Goal: Complete application form: Complete application form

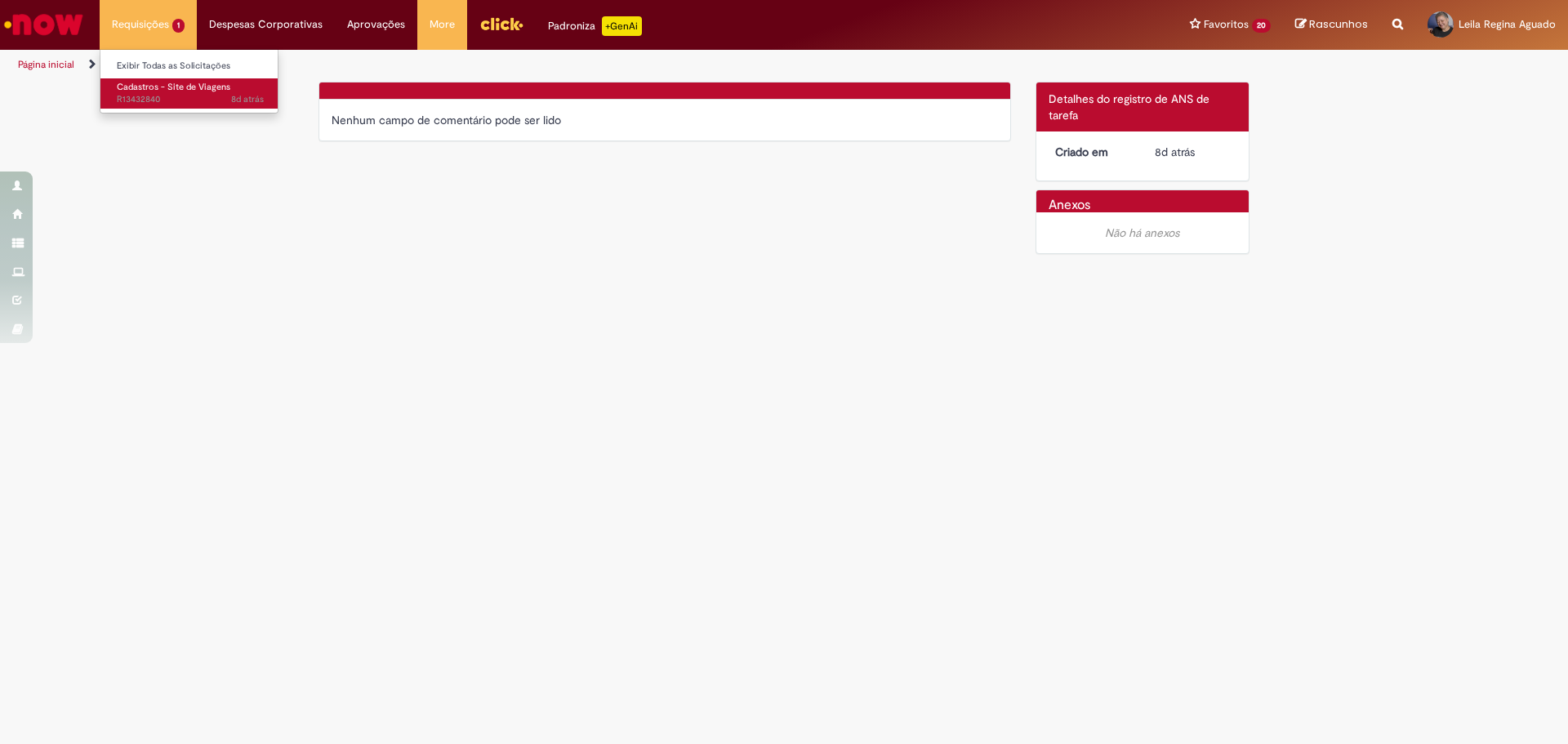
click at [149, 95] on span "8d atrás 8 dias atrás R13432840" at bounding box center [190, 99] width 147 height 13
click at [151, 87] on span "Cadastros - Site de Viagens" at bounding box center [173, 87] width 113 height 12
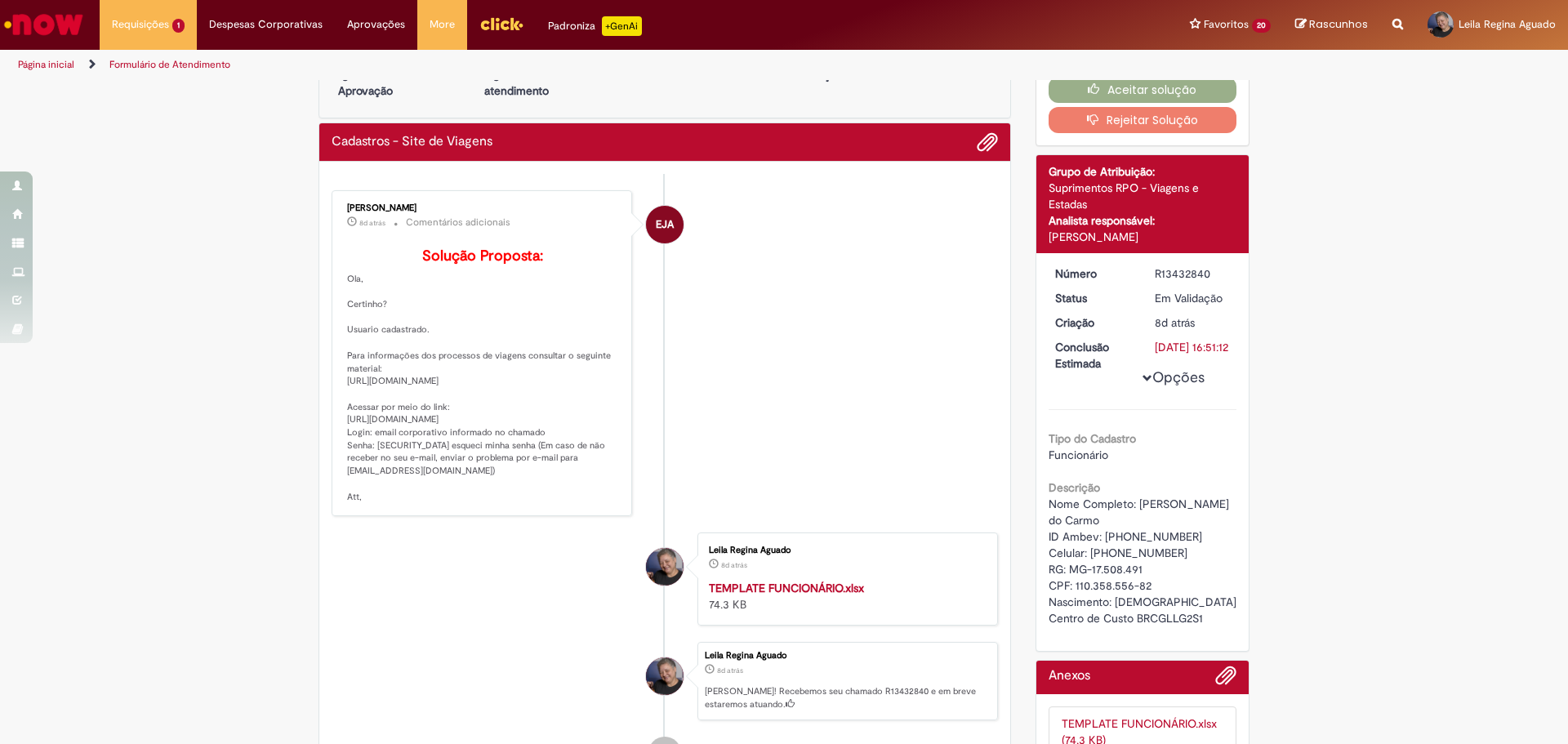
scroll to position [81, 0]
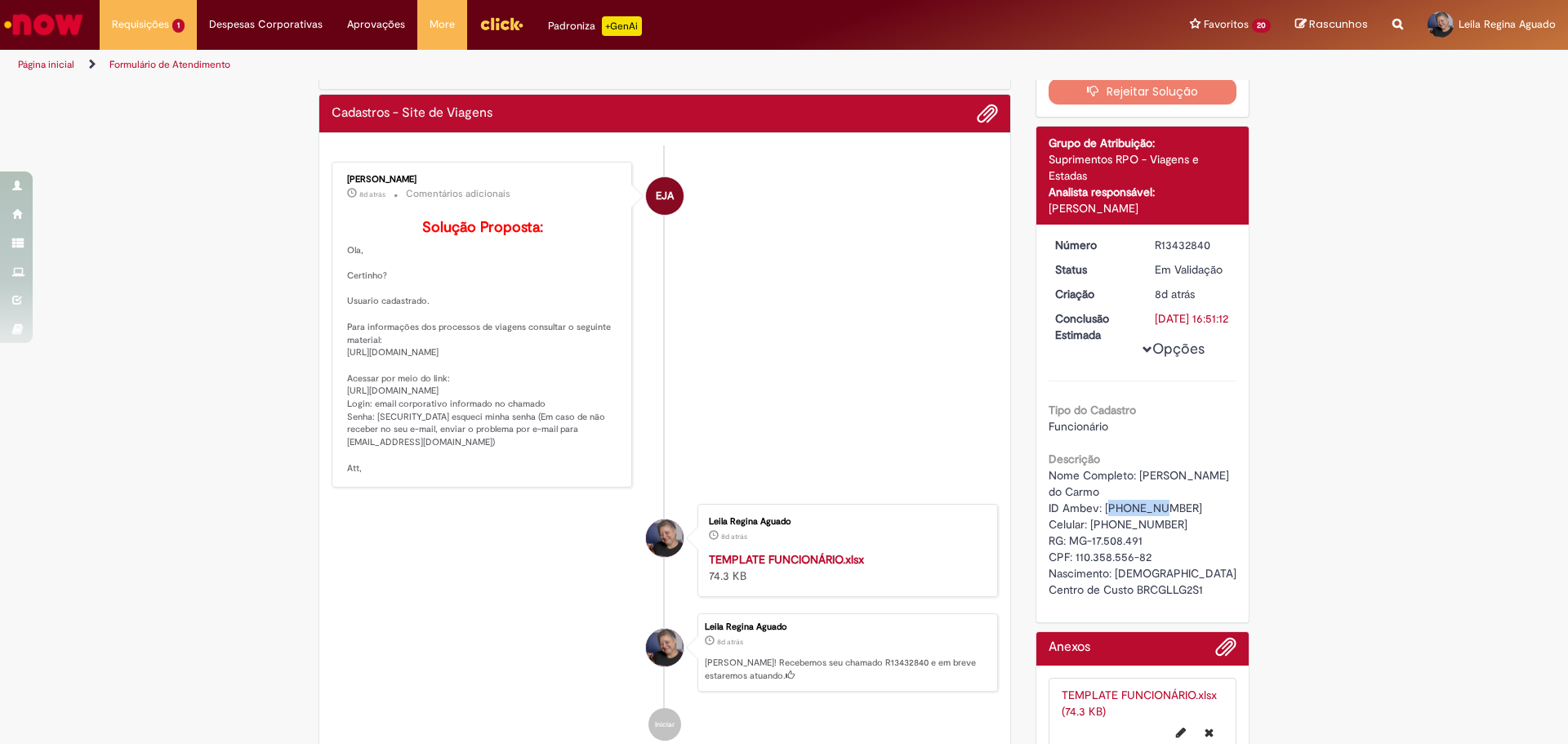
drag, startPoint x: 1100, startPoint y: 522, endPoint x: 1150, endPoint y: 519, distance: 50.1
click at [1150, 519] on div "Nome Completo: Alice de Assis do Carmo ID Ambev: 99847623 Celular: (32) 9991488…" at bounding box center [1143, 533] width 188 height 131
copy span "99847623"
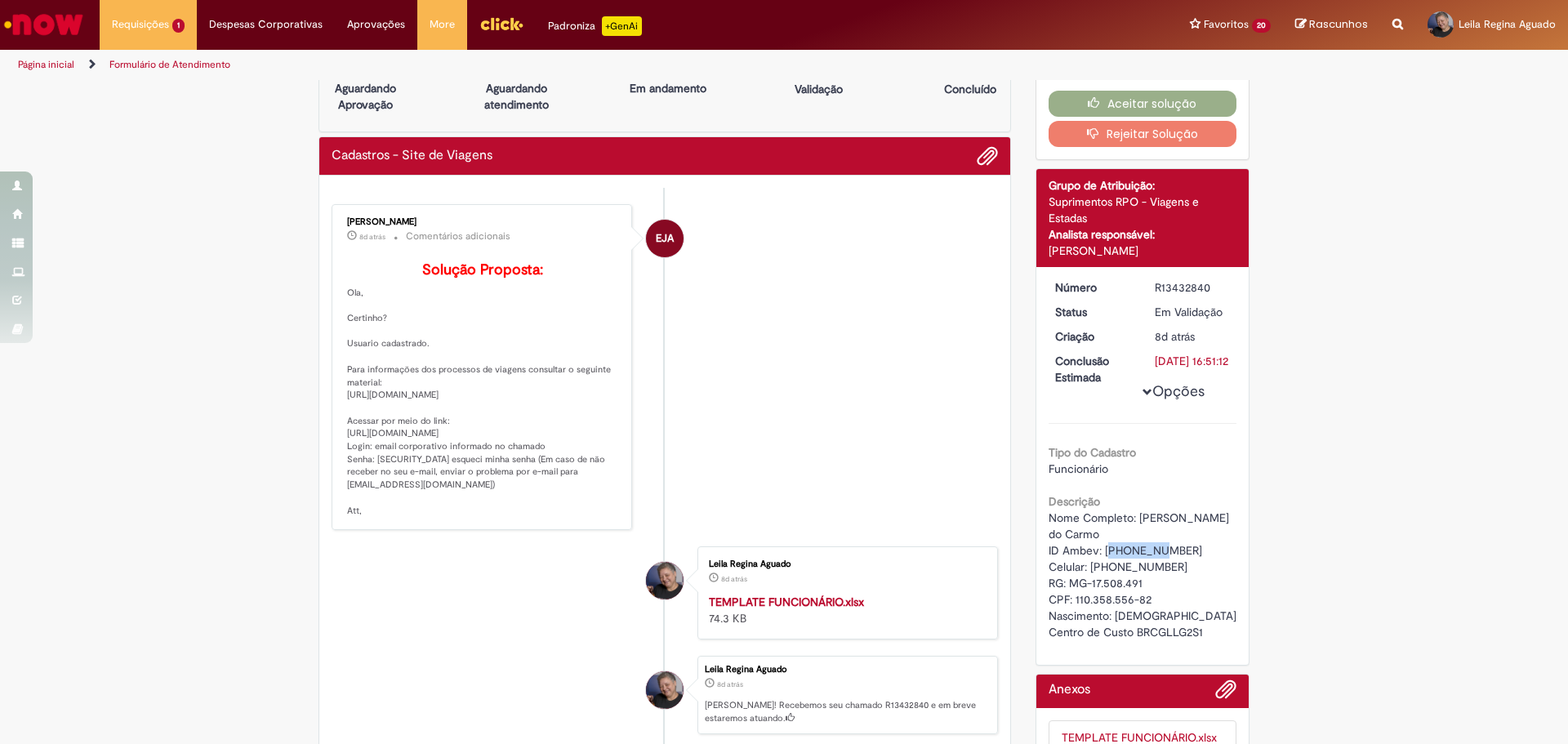
scroll to position [0, 0]
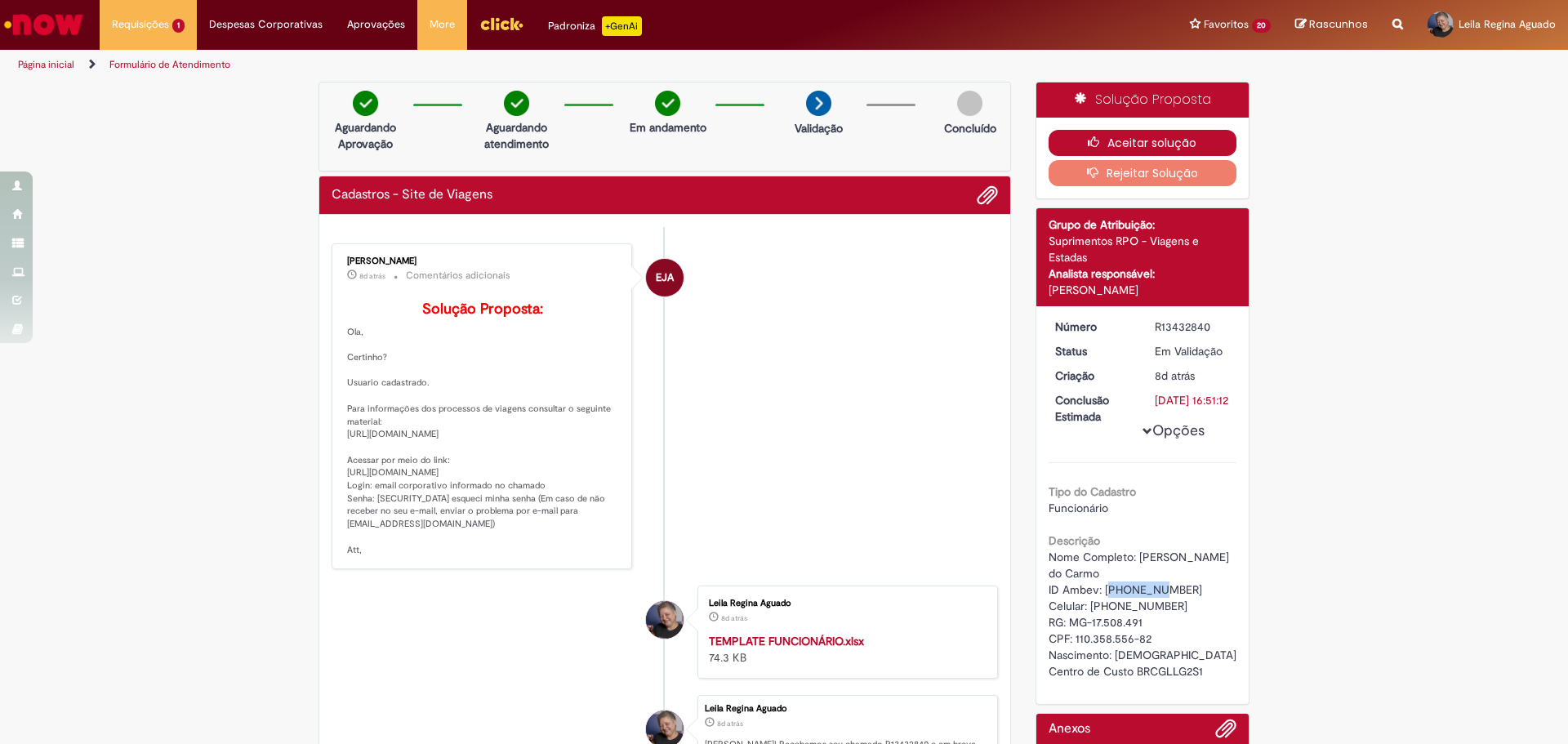
click at [1182, 134] on button "Aceitar solução" at bounding box center [1143, 143] width 188 height 27
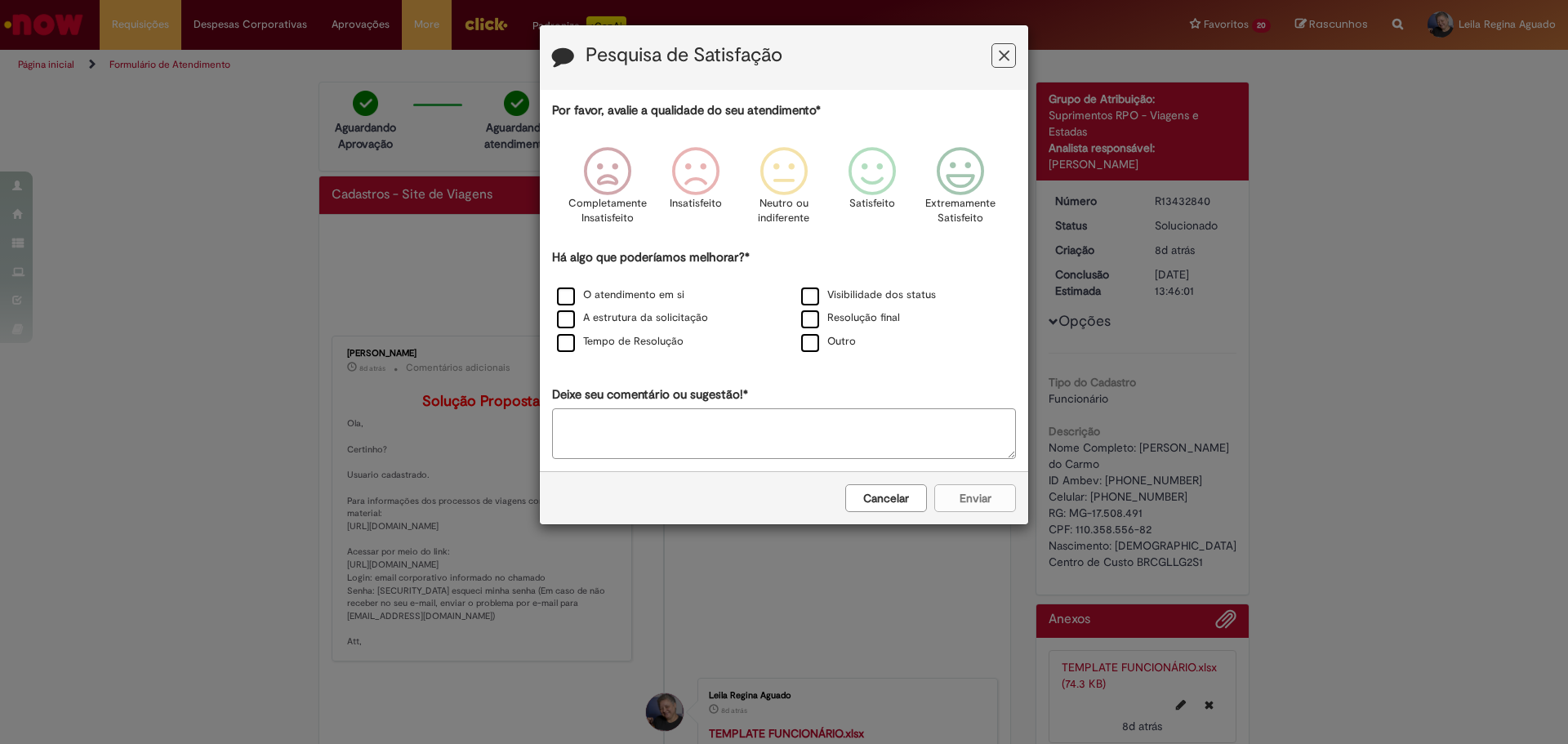
click at [1006, 54] on icon "Feedback" at bounding box center [1004, 56] width 11 height 17
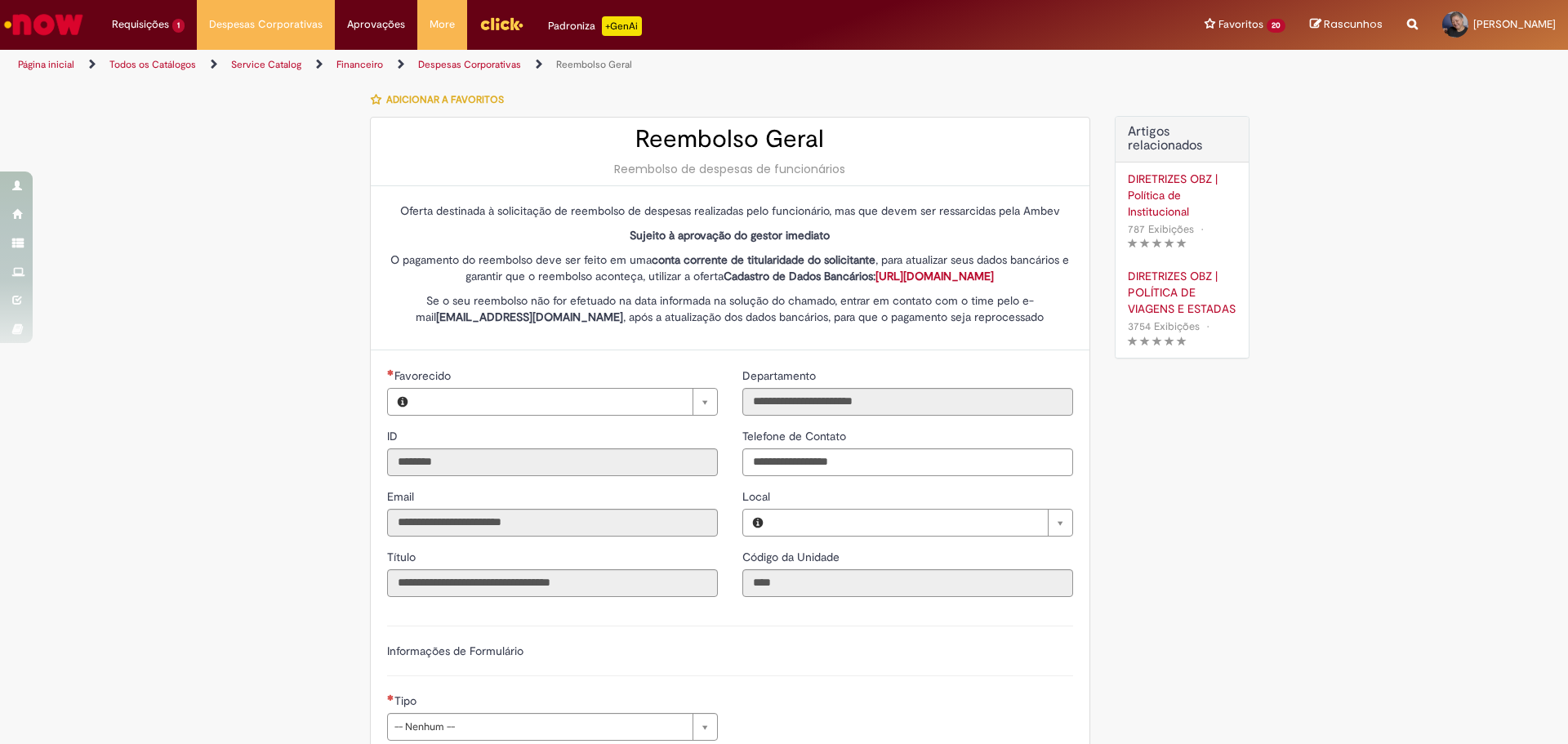
type input "**********"
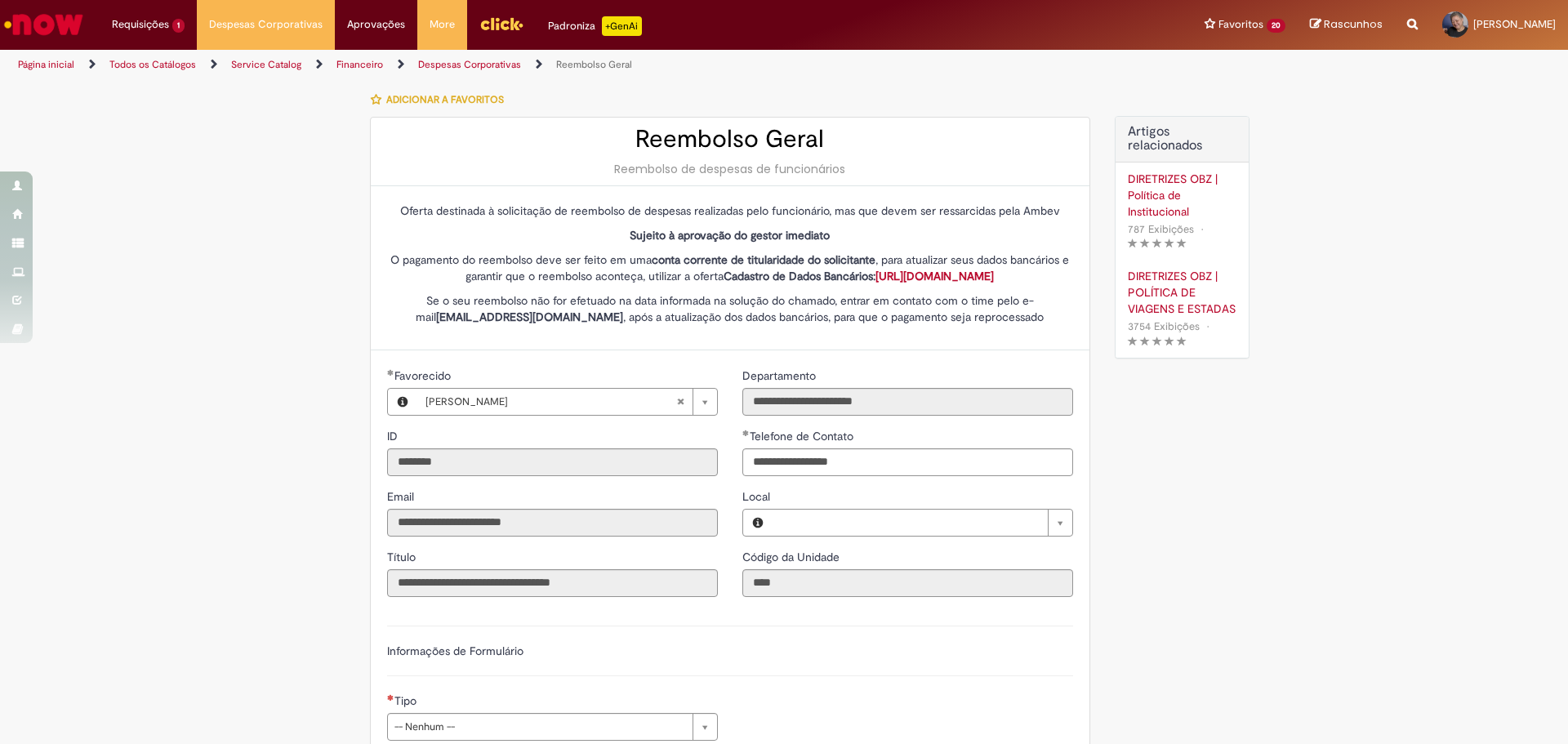
type input "**********"
